Goal: Task Accomplishment & Management: Complete application form

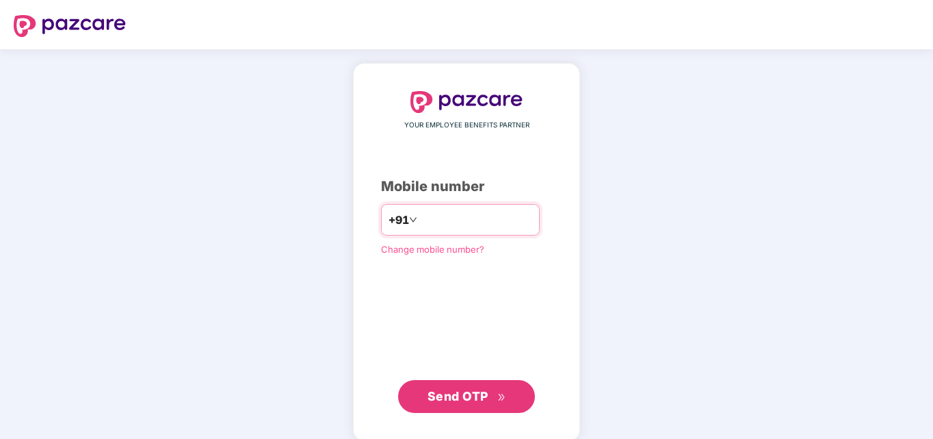
click at [420, 221] on input "number" at bounding box center [476, 220] width 112 height 22
type input "**********"
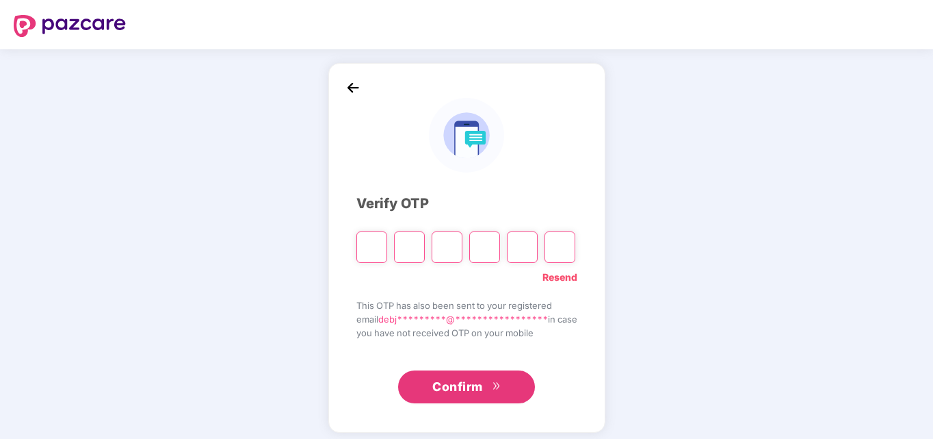
type input "*"
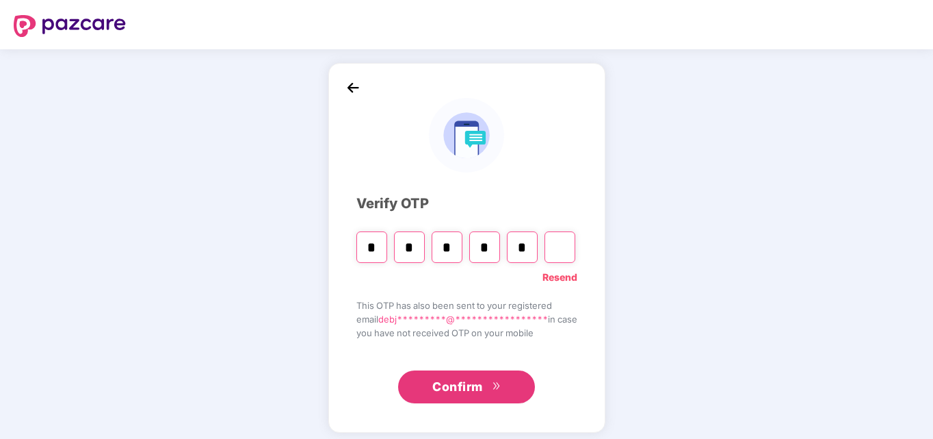
type input "*"
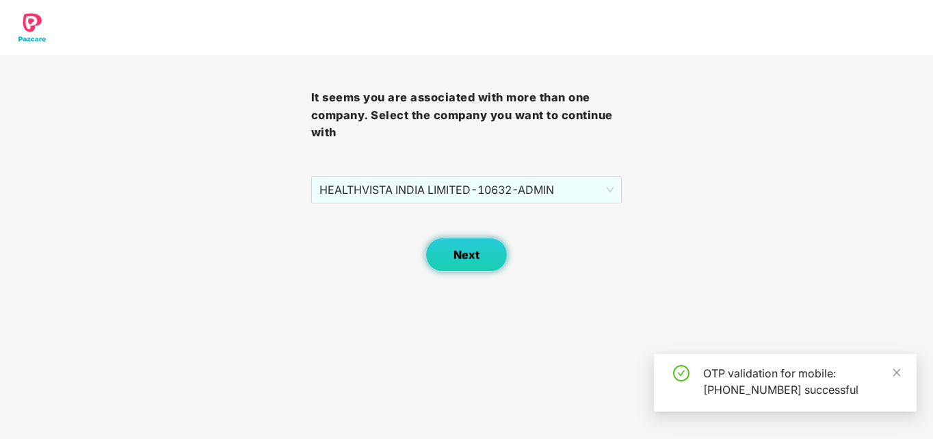
click at [472, 248] on span "Next" at bounding box center [467, 254] width 26 height 13
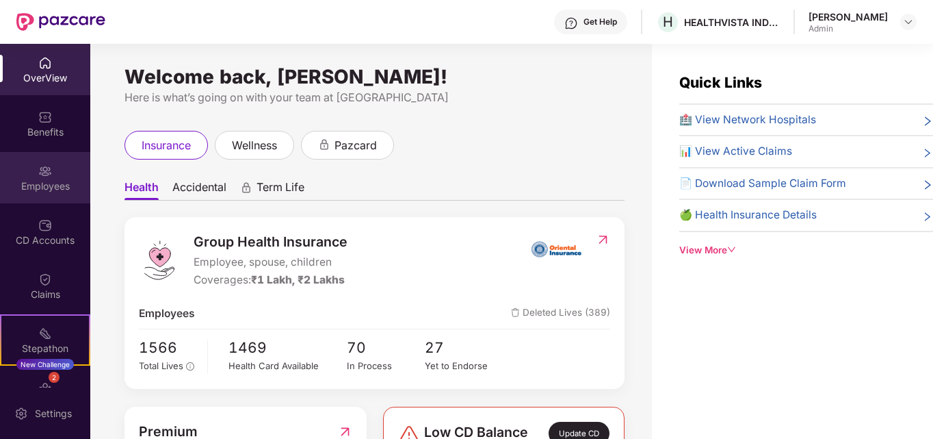
click at [38, 182] on div "Employees" at bounding box center [45, 186] width 90 height 14
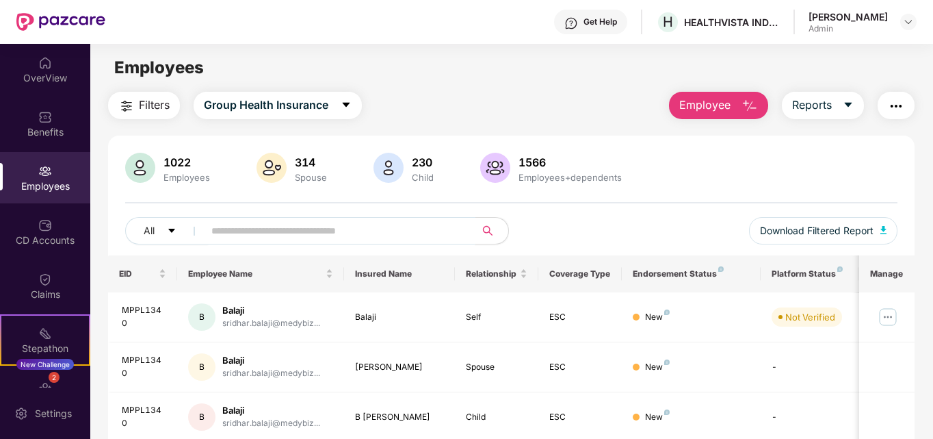
click at [298, 227] on input "text" at bounding box center [334, 230] width 246 height 21
paste input "******"
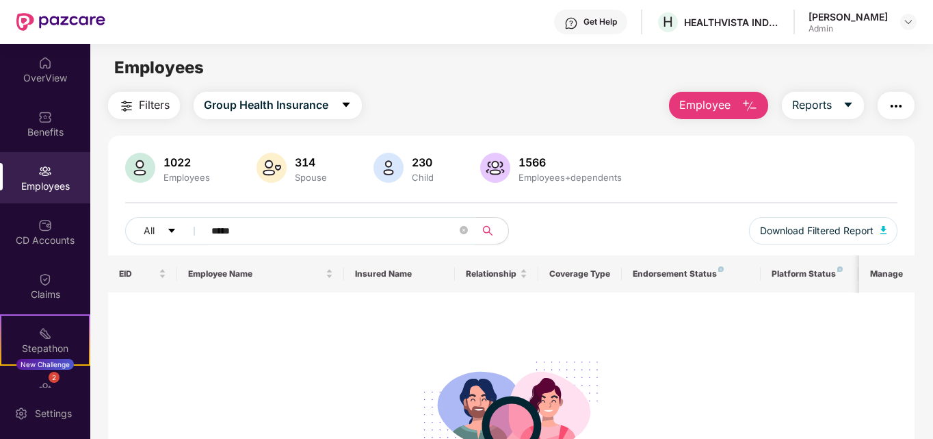
type input "*****"
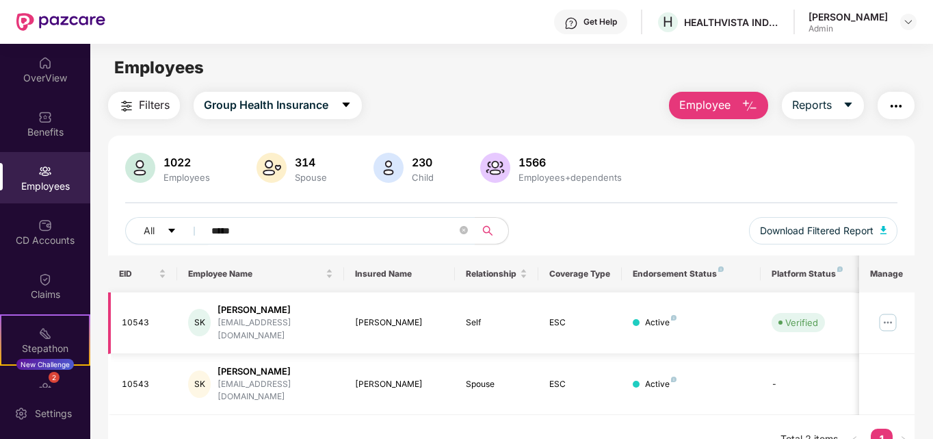
click at [891, 317] on img at bounding box center [888, 322] width 22 height 22
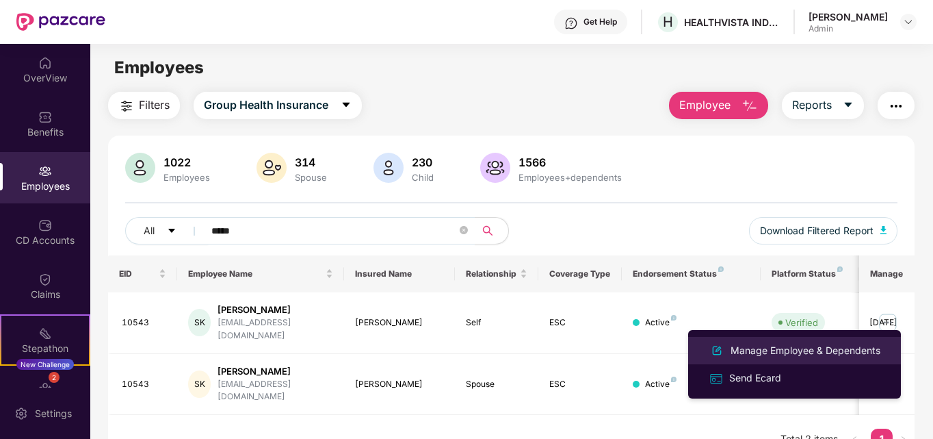
click at [760, 352] on div "Manage Employee & Dependents" at bounding box center [805, 350] width 155 height 15
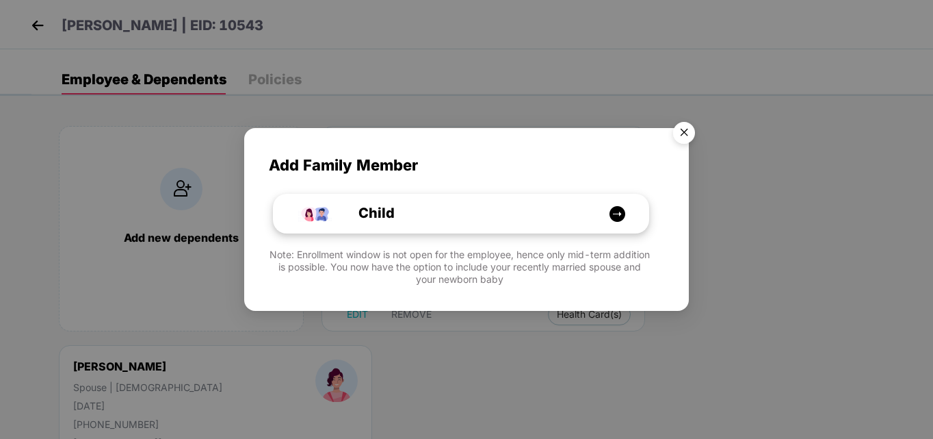
click at [495, 213] on div "Child" at bounding box center [468, 213] width 281 height 21
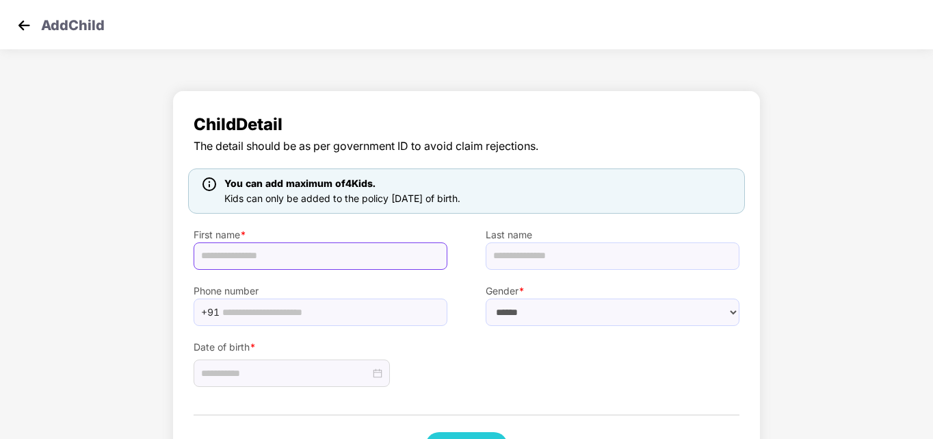
click at [231, 258] on input "text" at bounding box center [321, 255] width 254 height 27
paste input "**********"
type input "**********"
click at [541, 313] on select "****** **** ******" at bounding box center [613, 311] width 254 height 27
select select "****"
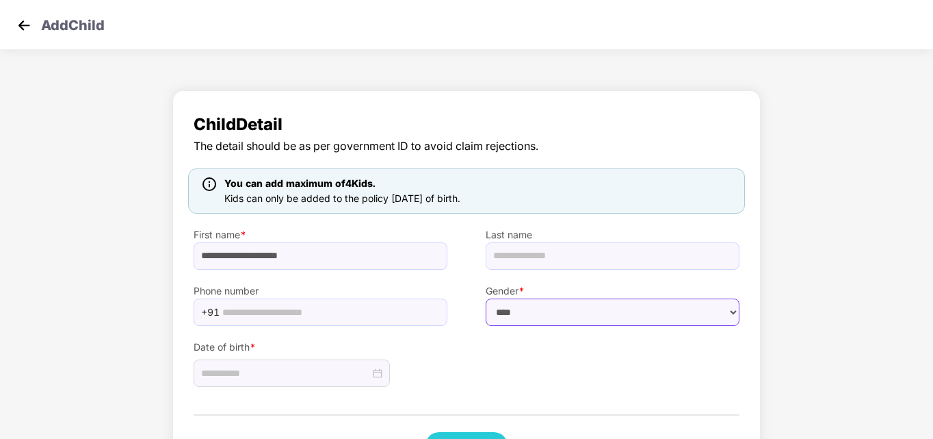
click at [486, 298] on select "****** **** ******" at bounding box center [613, 311] width 254 height 27
click at [381, 377] on div at bounding box center [291, 372] width 181 height 15
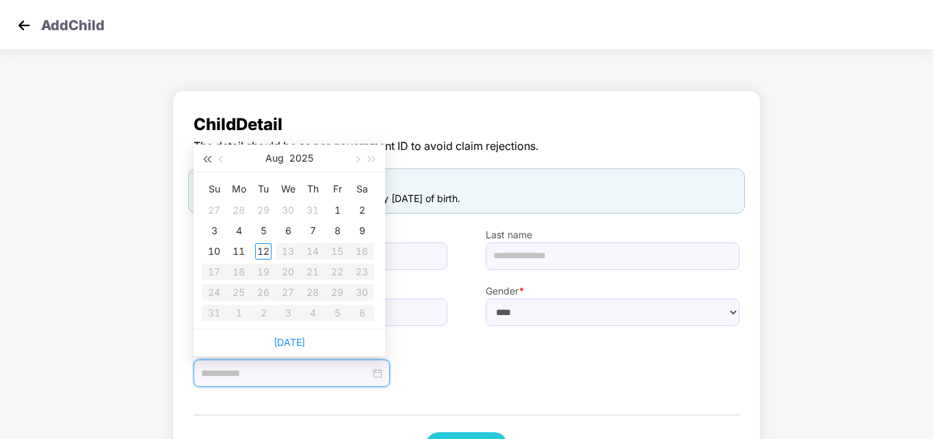
click at [203, 155] on button "button" at bounding box center [206, 157] width 15 height 27
click at [370, 158] on span "button" at bounding box center [372, 159] width 7 height 7
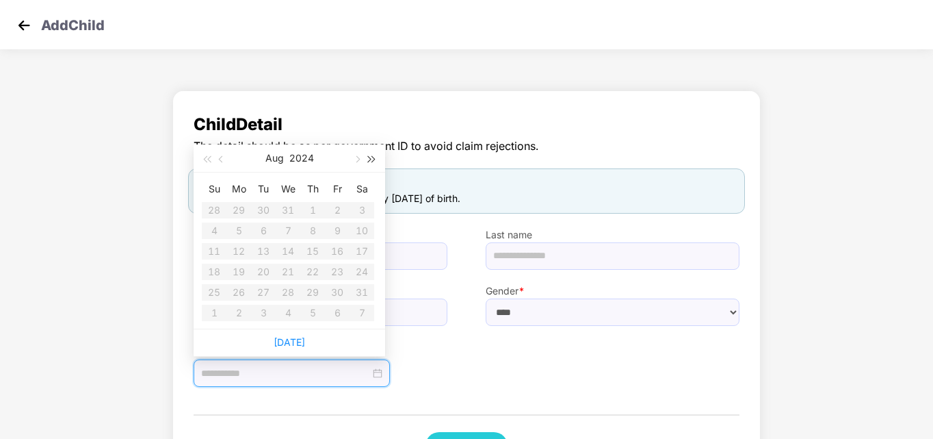
click at [370, 158] on span "button" at bounding box center [372, 159] width 7 height 7
click at [224, 162] on button "button" at bounding box center [221, 157] width 15 height 27
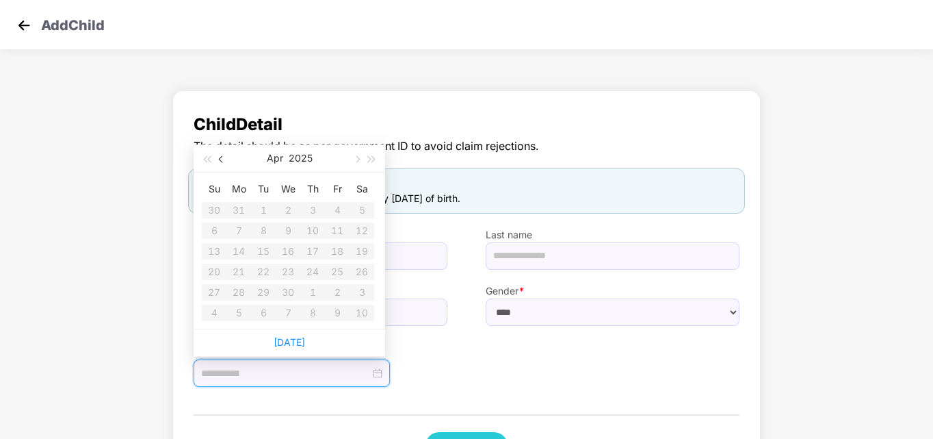
click at [224, 162] on button "button" at bounding box center [221, 157] width 15 height 27
click at [264, 273] on table "Su Mo Tu We Th Fr Sa 23 24 25 26 27 28 1 2 3 4 5 6 7 8 9 10 11 12 13 14 15 16 1…" at bounding box center [288, 250] width 172 height 145
click at [259, 270] on table "Su Mo Tu We Th Fr Sa 23 24 25 26 27 28 1 2 3 4 5 6 7 8 9 10 11 12 13 14 15 16 1…" at bounding box center [288, 250] width 172 height 145
click at [371, 156] on span "button" at bounding box center [372, 159] width 7 height 7
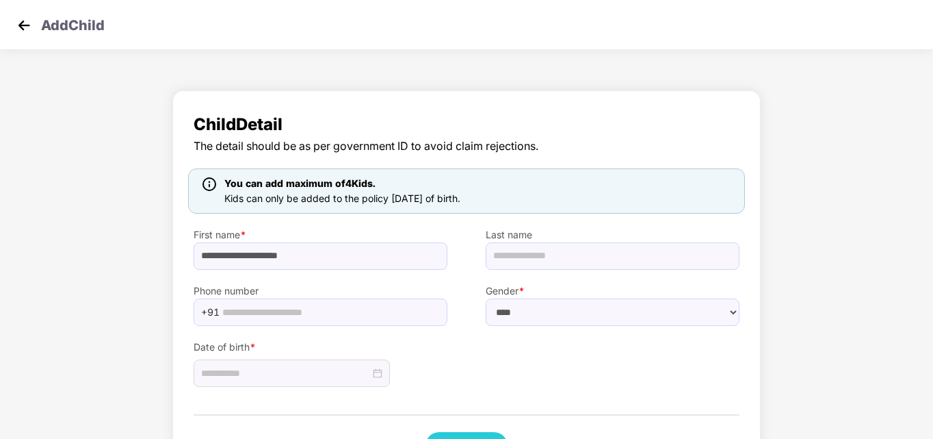
click at [571, 365] on div "Date of birth *" at bounding box center [466, 357] width 584 height 62
click at [372, 372] on div at bounding box center [291, 372] width 181 height 15
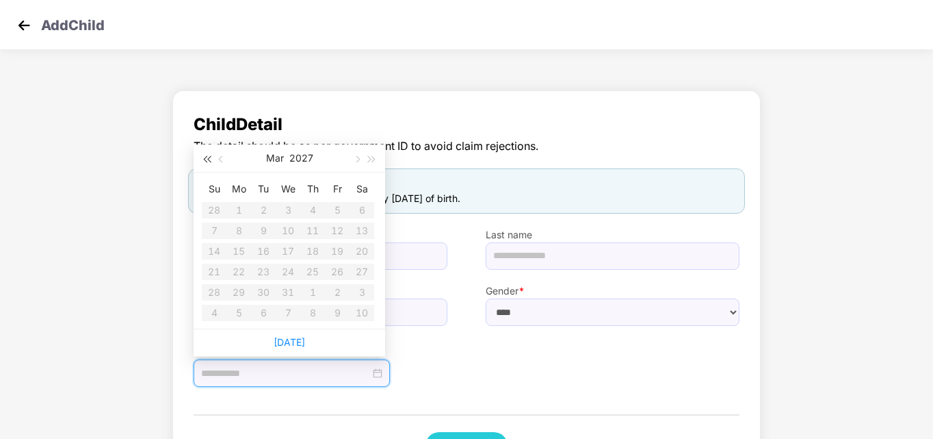
click at [210, 160] on span "button" at bounding box center [206, 159] width 7 height 7
drag, startPoint x: 212, startPoint y: 160, endPoint x: 315, endPoint y: 310, distance: 182.0
click at [315, 310] on div "[DATE] Su Mo Tu We Th Fr Sa 1 2 3 4 5 6 7 8 9 10 11 12 13 14 15 16 17 18 19 20 …" at bounding box center [290, 236] width 192 height 184
click at [315, 310] on table "Su Mo Tu We Th Fr Sa 1 2 3 4 5 6 7 8 9 10 11 12 13 14 15 16 17 18 19 20 21 22 2…" at bounding box center [288, 250] width 172 height 145
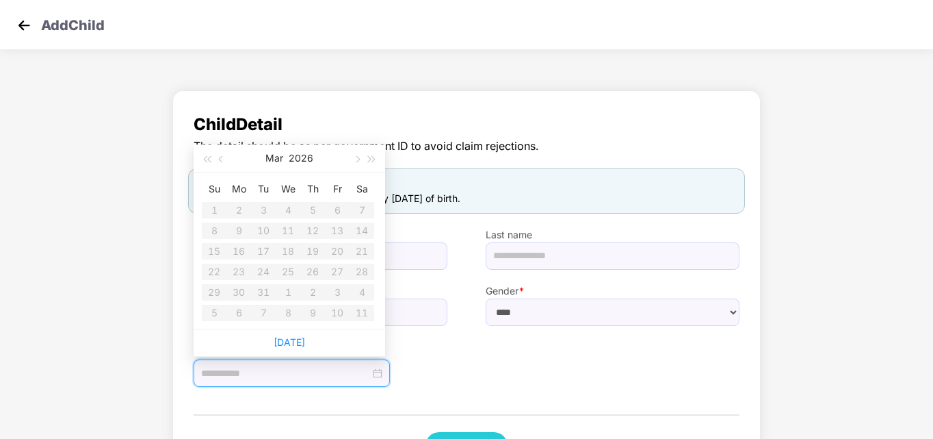
click at [450, 370] on div "Date of birth *" at bounding box center [320, 357] width 292 height 62
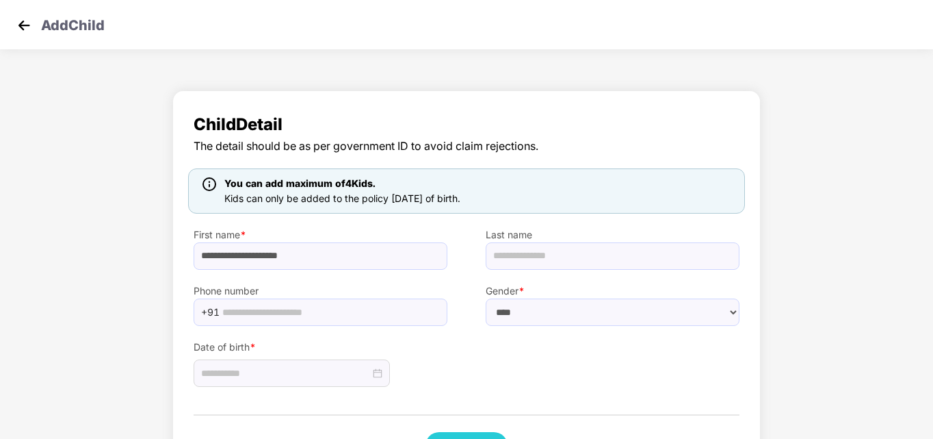
drag, startPoint x: 505, startPoint y: 196, endPoint x: 218, endPoint y: 203, distance: 287.4
click at [218, 203] on div "You can add maximum of 4 Kids. Kids can only be added to the policy [DATE] of b…" at bounding box center [466, 190] width 557 height 45
copy div "You can add maximum of 4 Kids. Kids can only be added to the policy [DATE] of b…"
click at [463, 180] on div "You can add maximum of 4 Kids." at bounding box center [343, 183] width 242 height 15
drag, startPoint x: 498, startPoint y: 203, endPoint x: 226, endPoint y: 206, distance: 271.7
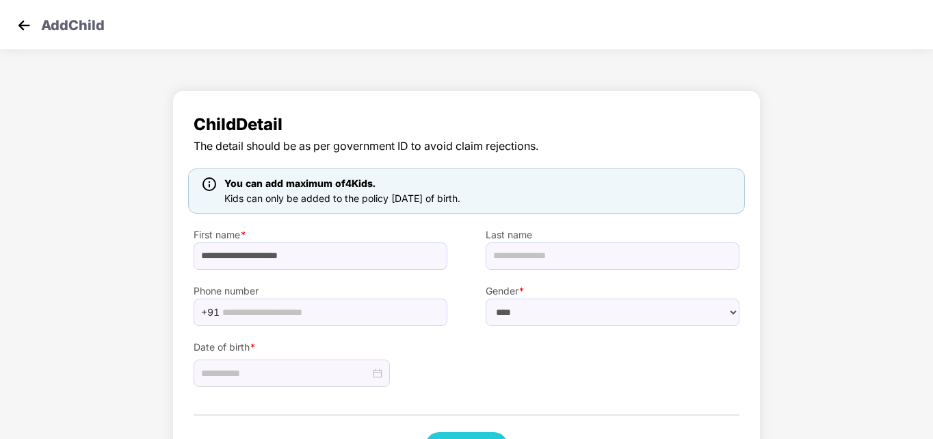
click at [226, 206] on div "You can add maximum of 4 Kids. Kids can only be added to the policy [DATE] of b…" at bounding box center [466, 190] width 557 height 45
copy span "Kids can only be added to the policy [DATE] of birth."
